Goal: Check status: Check status

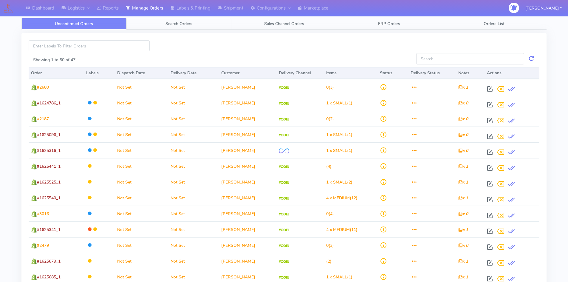
click at [165, 25] on link "Search Orders" at bounding box center [178, 24] width 105 height 12
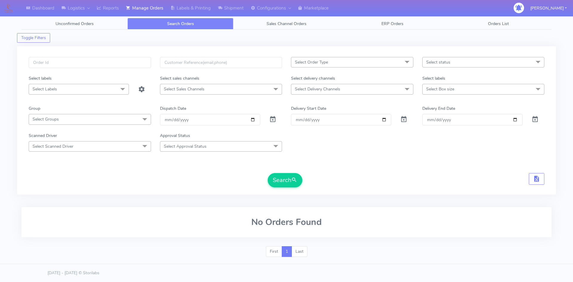
click at [99, 69] on div at bounding box center [89, 66] width 131 height 18
click at [101, 67] on input "text" at bounding box center [90, 62] width 122 height 11
paste input "1623205"
type input "1623205"
click at [271, 118] on span at bounding box center [272, 121] width 7 height 6
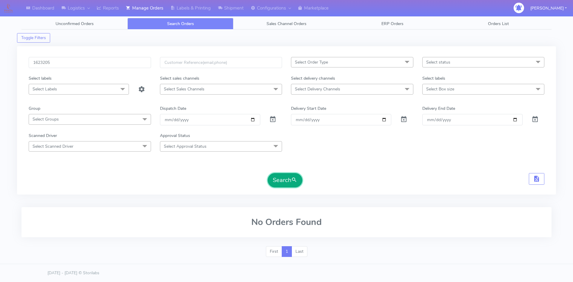
click at [296, 183] on span "submit" at bounding box center [294, 180] width 6 height 8
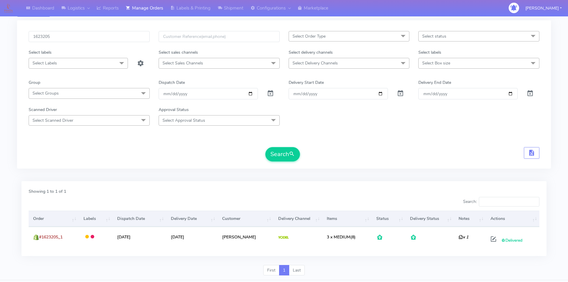
scroll to position [42, 0]
